Goal: Transaction & Acquisition: Purchase product/service

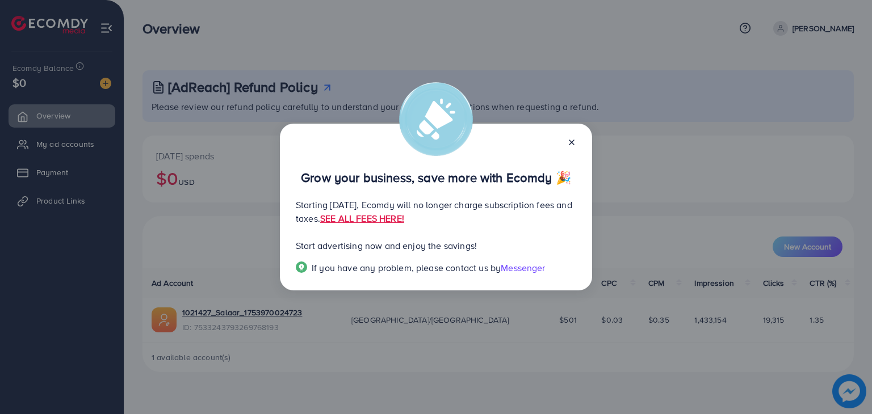
drag, startPoint x: 572, startPoint y: 144, endPoint x: 628, endPoint y: 100, distance: 71.1
click at [628, 100] on div "Grow your business, save more with Ecomdy 🎉 Starting [DATE], Ecomdy will no lon…" at bounding box center [436, 207] width 872 height 414
drag, startPoint x: 572, startPoint y: 148, endPoint x: 573, endPoint y: 137, distance: 10.8
click at [573, 137] on div at bounding box center [567, 141] width 18 height 13
click at [565, 148] on div "Grow your business, save more with Ecomdy 🎉" at bounding box center [436, 166] width 280 height 36
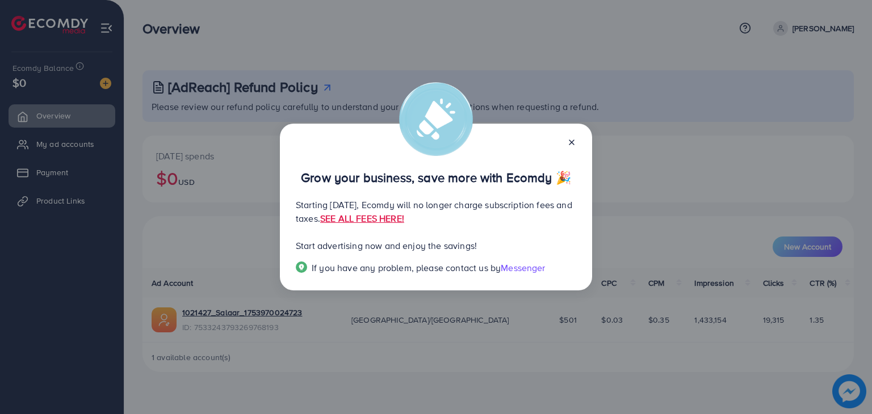
click at [568, 139] on icon at bounding box center [571, 142] width 9 height 9
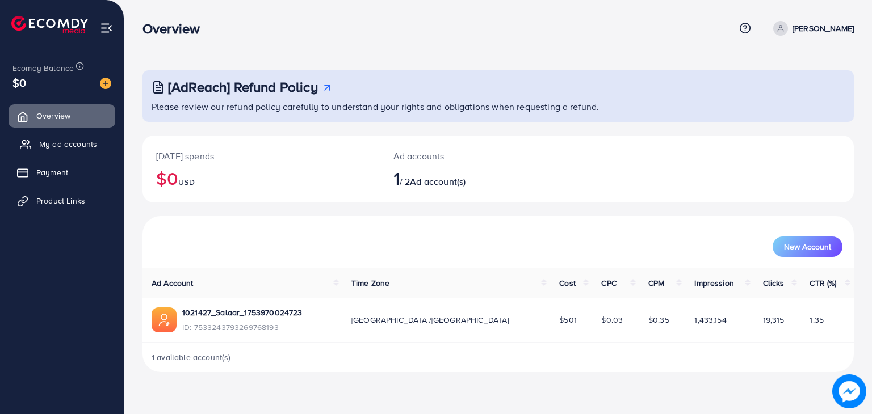
click at [73, 141] on span "My ad accounts" at bounding box center [68, 143] width 58 height 11
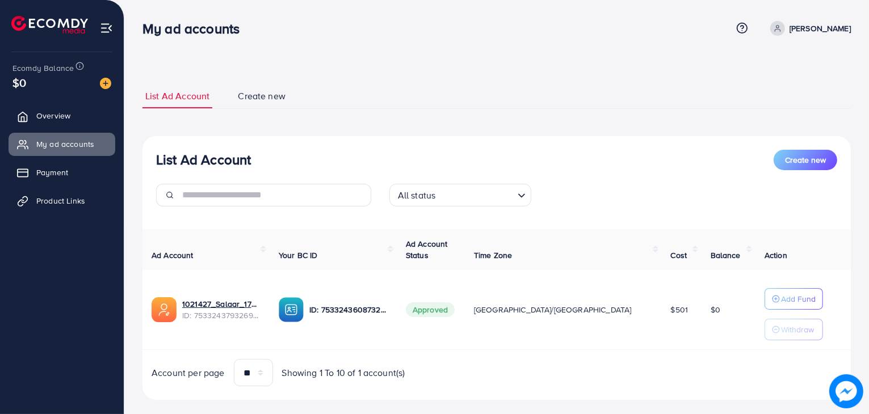
click at [378, 147] on div "List Ad Account Create new All status Loading... Ad Account Your BC ID Ad Accou…" at bounding box center [496, 268] width 708 height 264
click at [51, 203] on span "Product Links" at bounding box center [63, 200] width 49 height 11
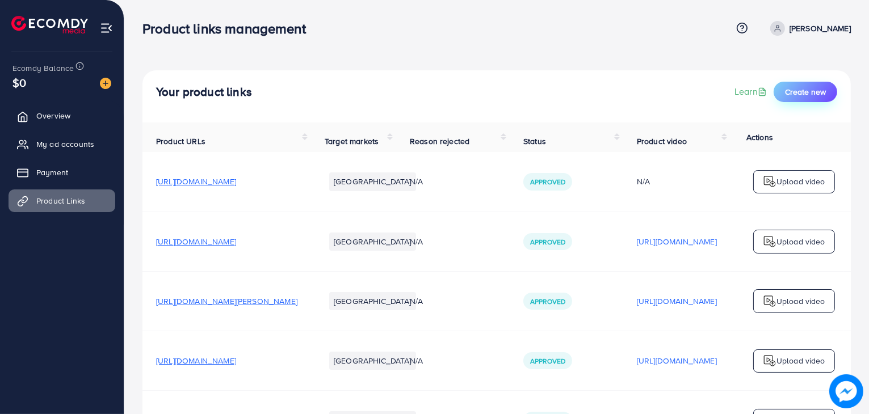
click at [813, 93] on span "Create new" at bounding box center [805, 91] width 41 height 11
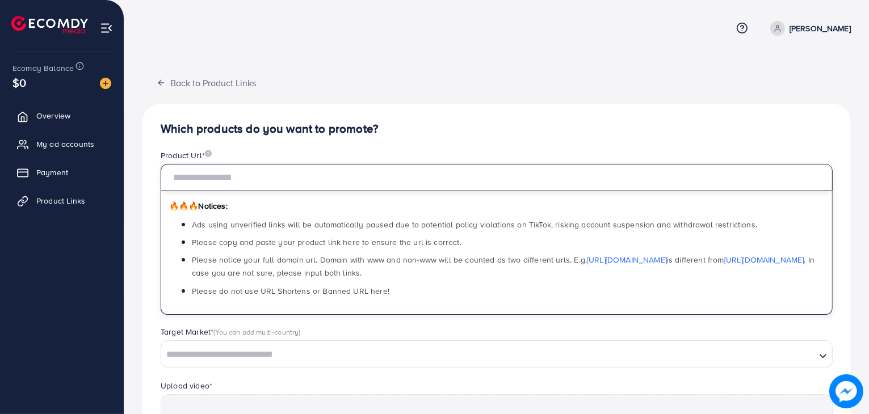
click at [627, 178] on input "text" at bounding box center [497, 177] width 672 height 27
click at [615, 172] on input "text" at bounding box center [497, 177] width 672 height 27
paste input "**********"
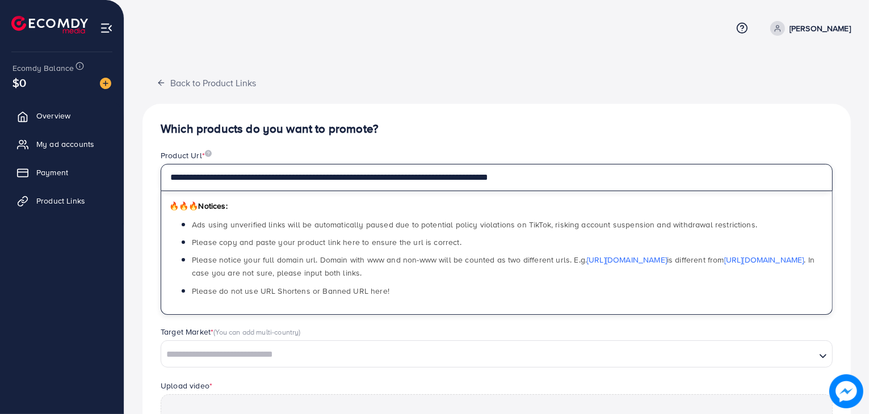
scroll to position [108, 0]
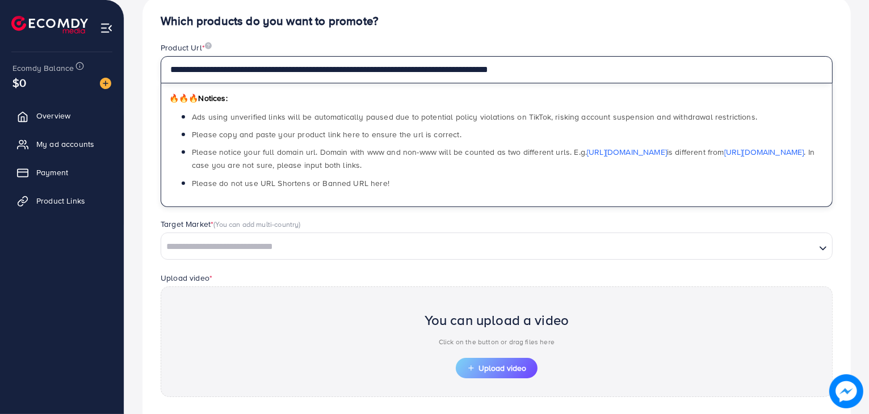
type input "**********"
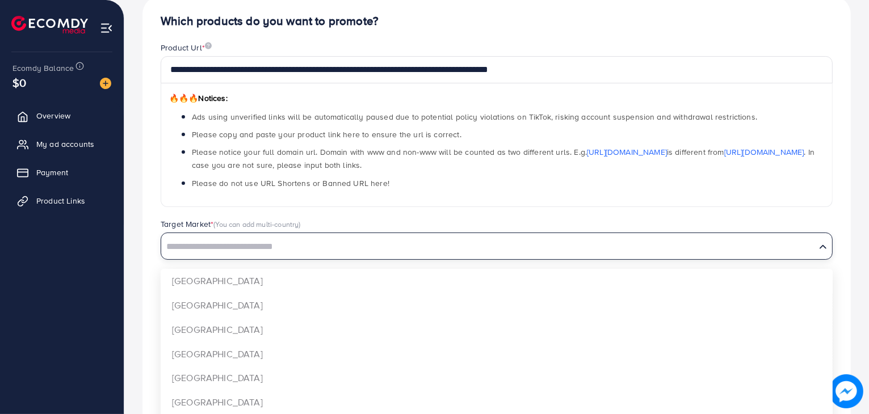
click at [444, 239] on input "Search for option" at bounding box center [488, 247] width 652 height 18
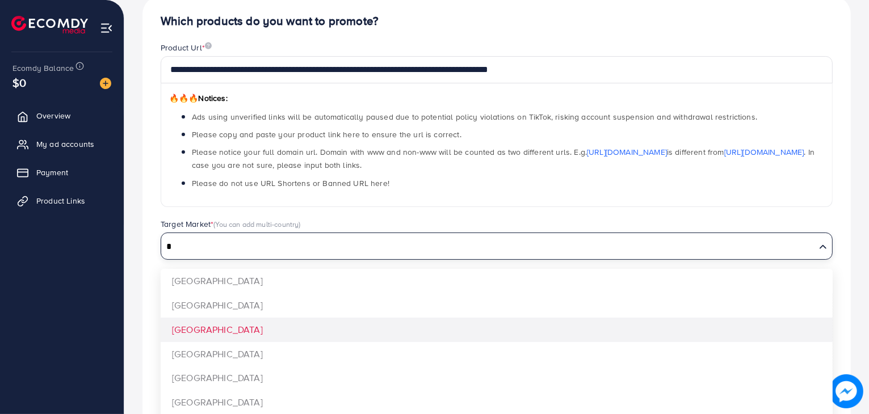
type input "*"
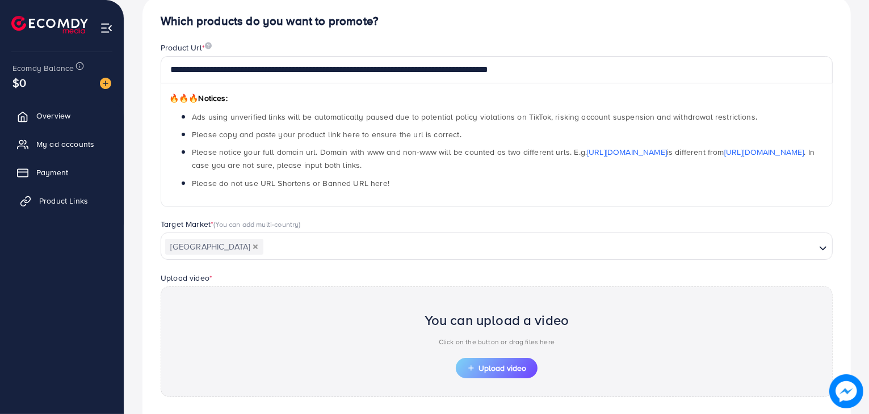
click at [78, 205] on span "Product Links" at bounding box center [63, 200] width 49 height 11
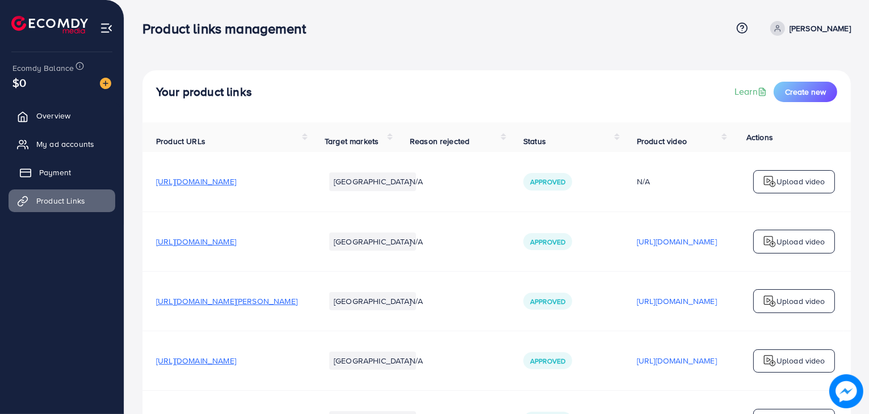
click at [61, 180] on link "Payment" at bounding box center [62, 172] width 107 height 23
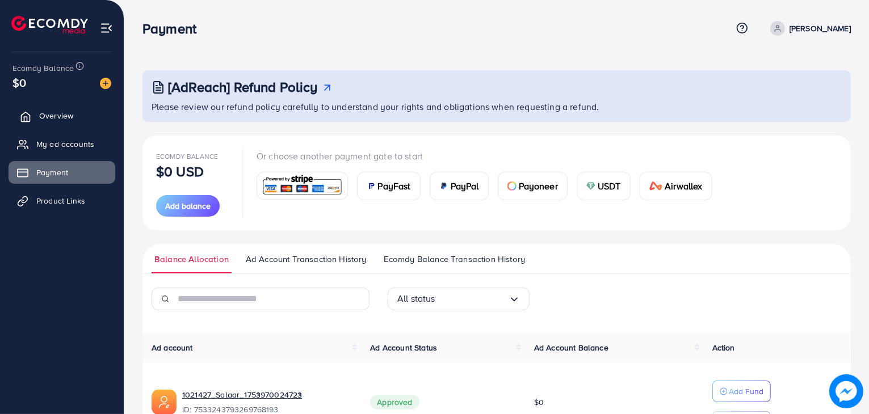
click at [73, 114] on link "Overview" at bounding box center [62, 115] width 107 height 23
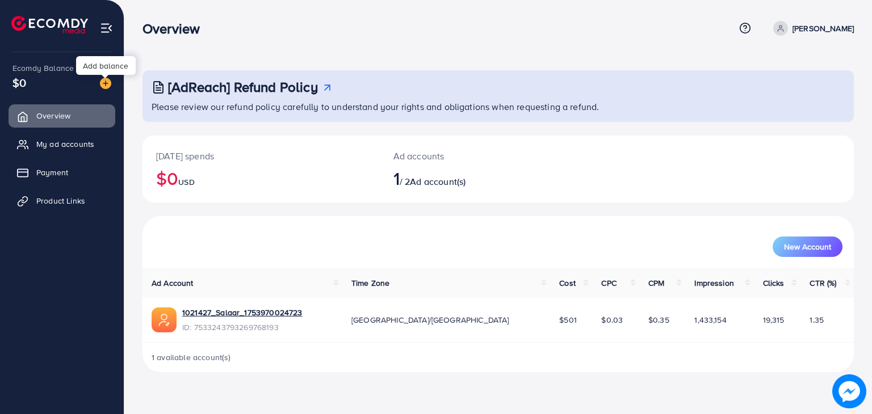
click at [104, 84] on img at bounding box center [105, 83] width 11 height 11
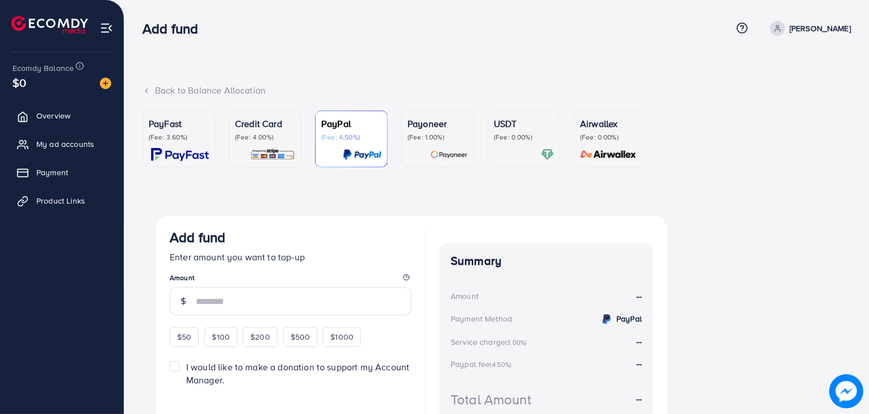
click at [202, 129] on p "PayFast" at bounding box center [179, 124] width 60 height 14
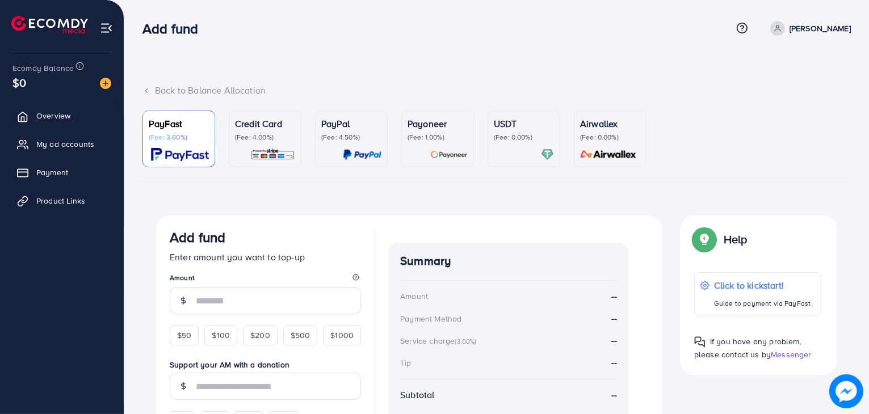
click at [274, 125] on p "Credit Card" at bounding box center [265, 124] width 60 height 14
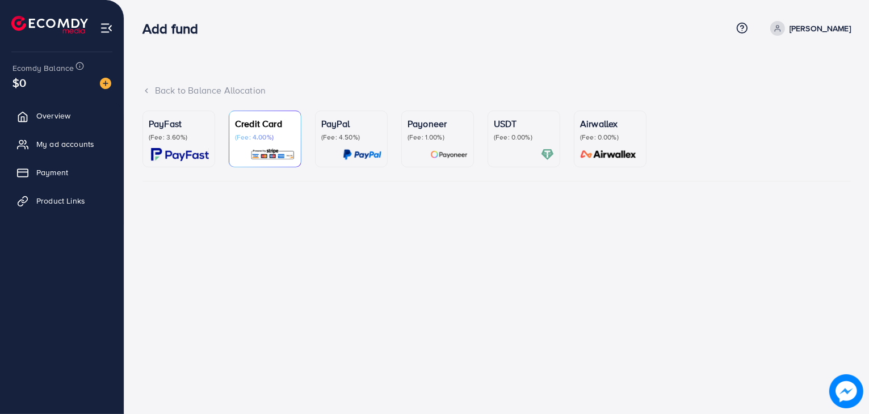
click at [248, 150] on div at bounding box center [265, 154] width 60 height 13
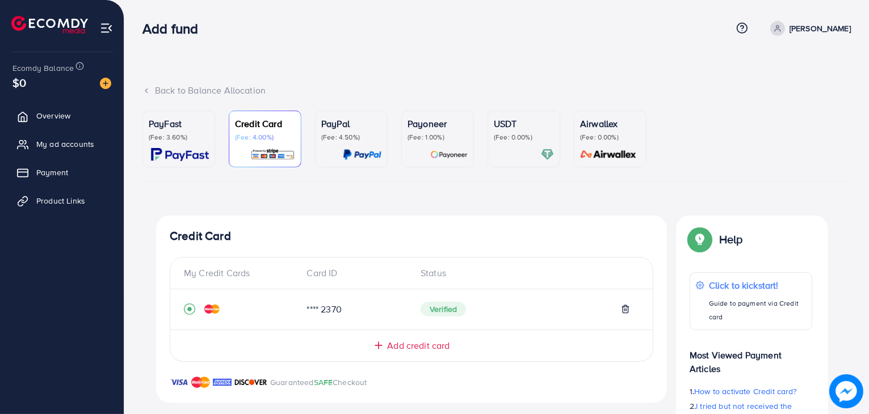
click at [174, 142] on div "PayFast (Fee: 3.60%)" at bounding box center [179, 139] width 60 height 44
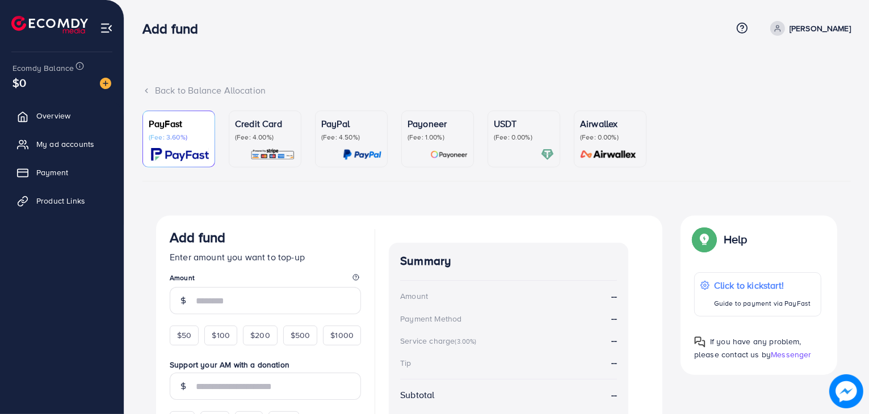
click at [452, 146] on div "Payoneer (Fee: 1.00%)" at bounding box center [437, 139] width 60 height 44
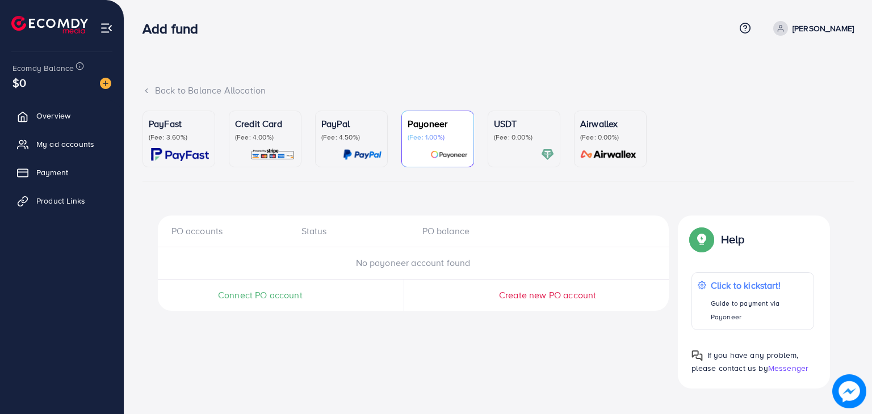
click at [502, 138] on p "(Fee: 0.00%)" at bounding box center [524, 137] width 60 height 9
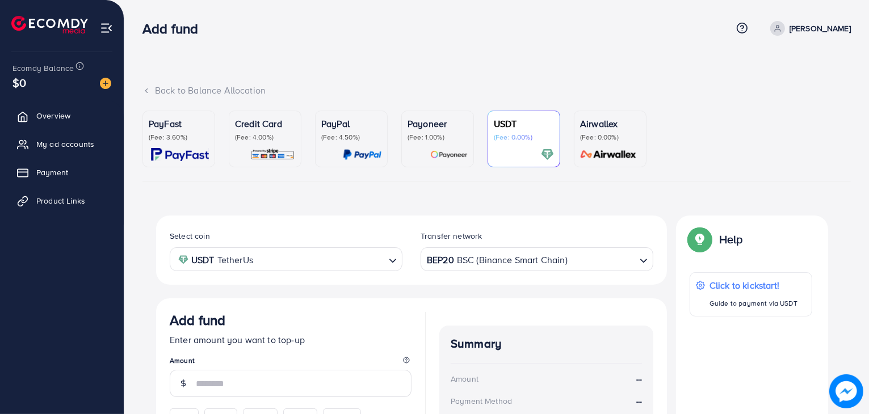
click at [436, 133] on p "(Fee: 1.00%)" at bounding box center [437, 137] width 60 height 9
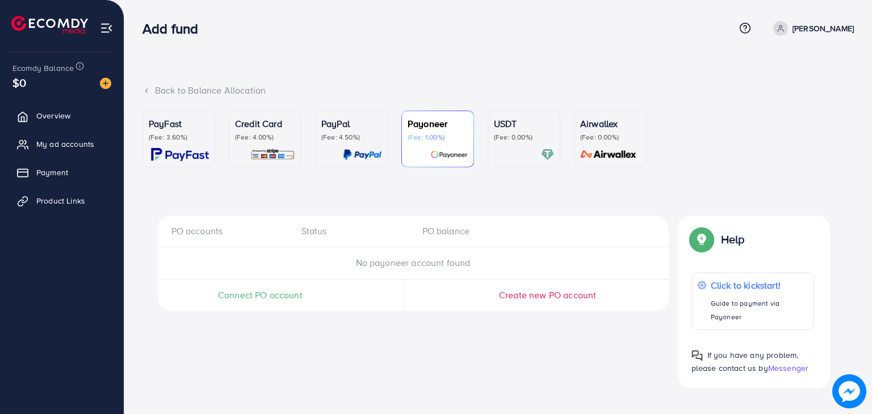
click at [184, 141] on p "(Fee: 3.60%)" at bounding box center [179, 137] width 60 height 9
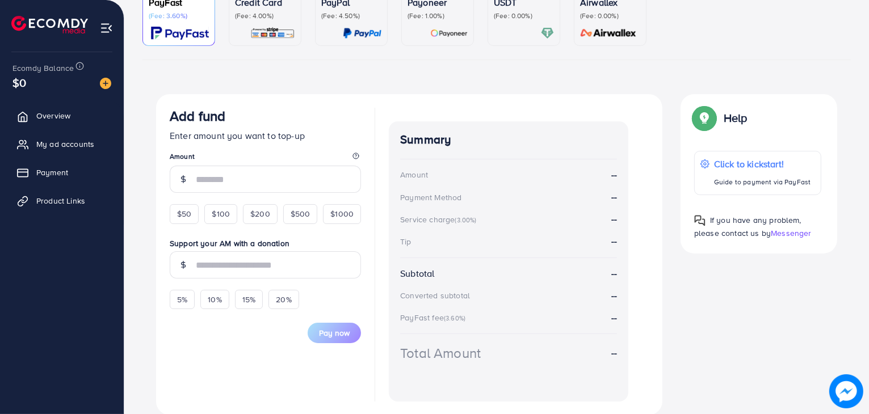
scroll to position [120, 0]
click at [183, 215] on span "$50" at bounding box center [184, 214] width 14 height 11
type input "**"
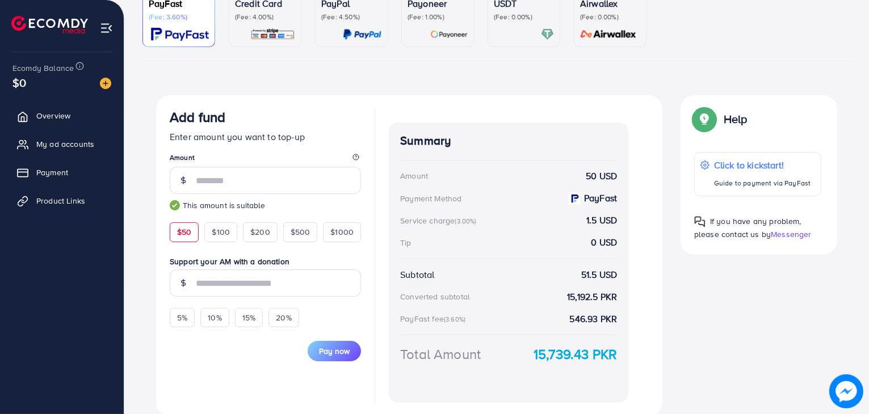
click at [351, 93] on div "PayFast (Fee: 3.60%) Credit Card (Fee: 4.00%) PayPal (Fee: 4.50%) Payoneer (Fee…" at bounding box center [496, 207] width 708 height 435
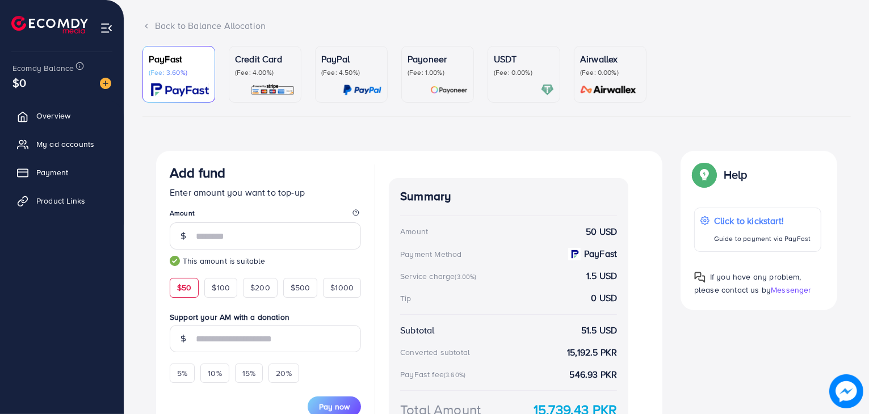
scroll to position [64, 0]
click at [75, 144] on span "My ad accounts" at bounding box center [68, 143] width 58 height 11
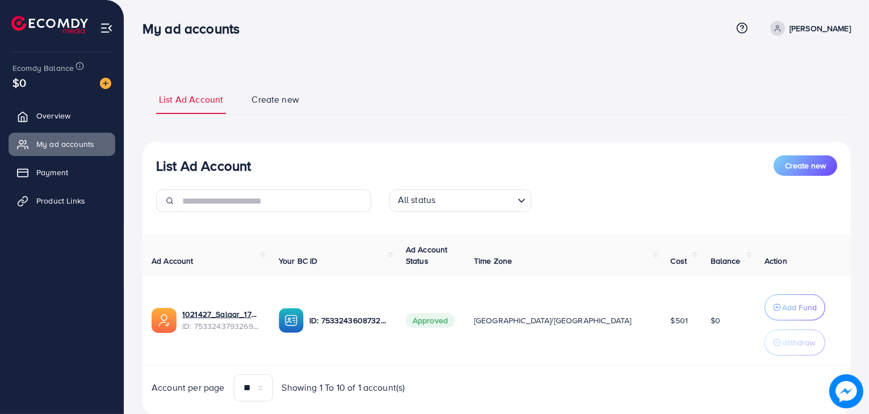
click at [405, 121] on div "List Ad Account Create new List Ad Account Create new All status Loading... Ad …" at bounding box center [496, 249] width 708 height 331
click at [100, 110] on link "Overview" at bounding box center [62, 115] width 107 height 23
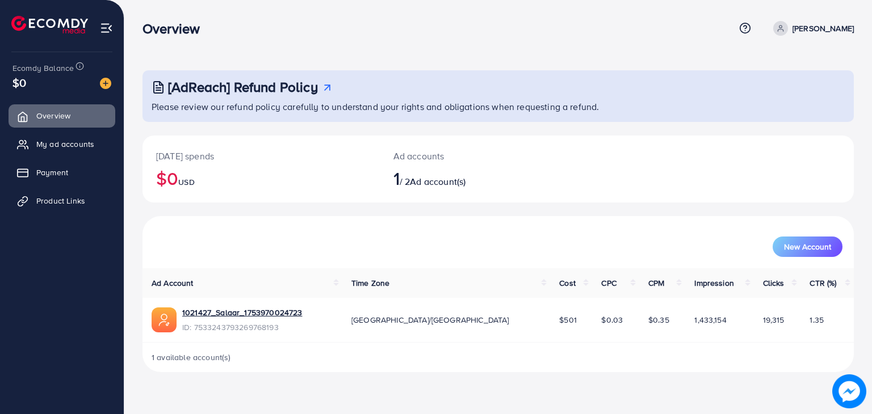
click at [622, 28] on div "Overview" at bounding box center [438, 28] width 592 height 16
click at [820, 34] on p "[PERSON_NAME]" at bounding box center [822, 29] width 61 height 14
click at [812, 85] on link "Log out" at bounding box center [799, 94] width 108 height 26
